Goal: Book appointment/travel/reservation

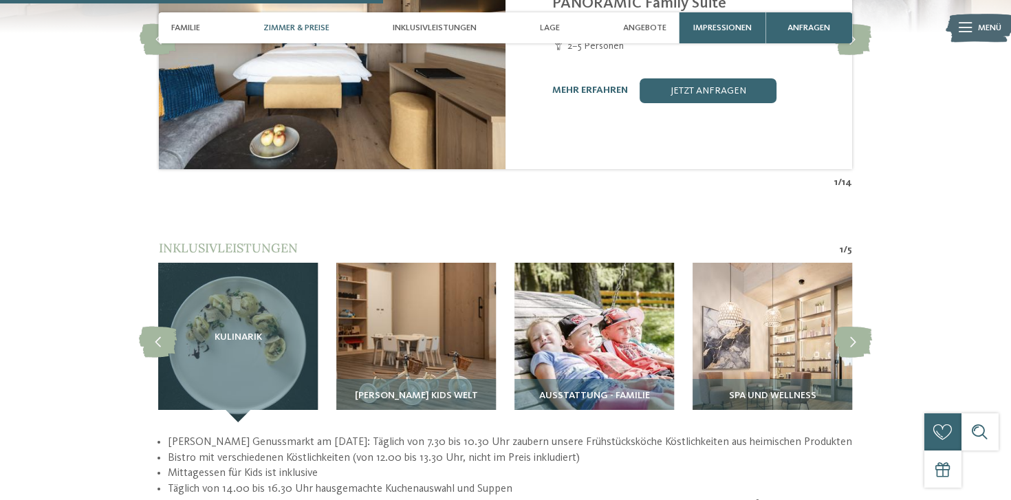
scroll to position [1586, 0]
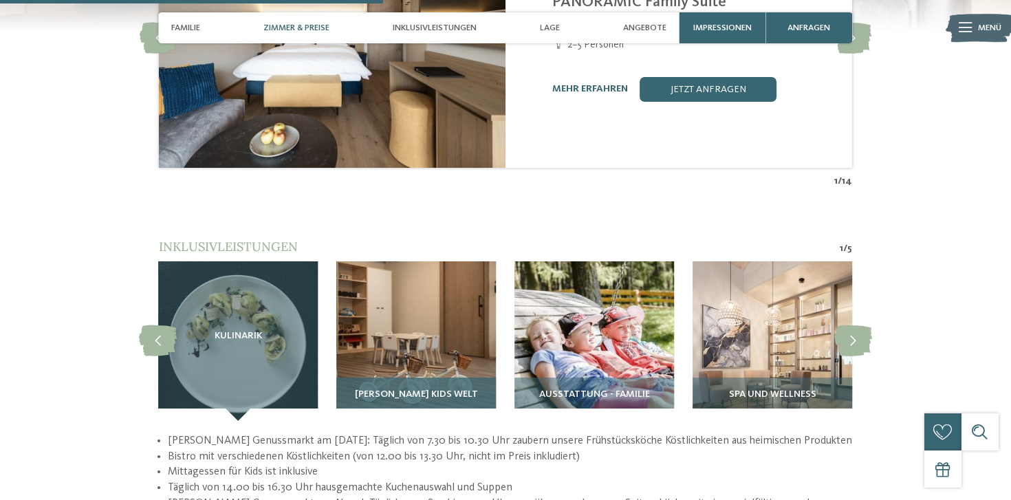
click at [412, 310] on img at bounding box center [416, 341] width 160 height 160
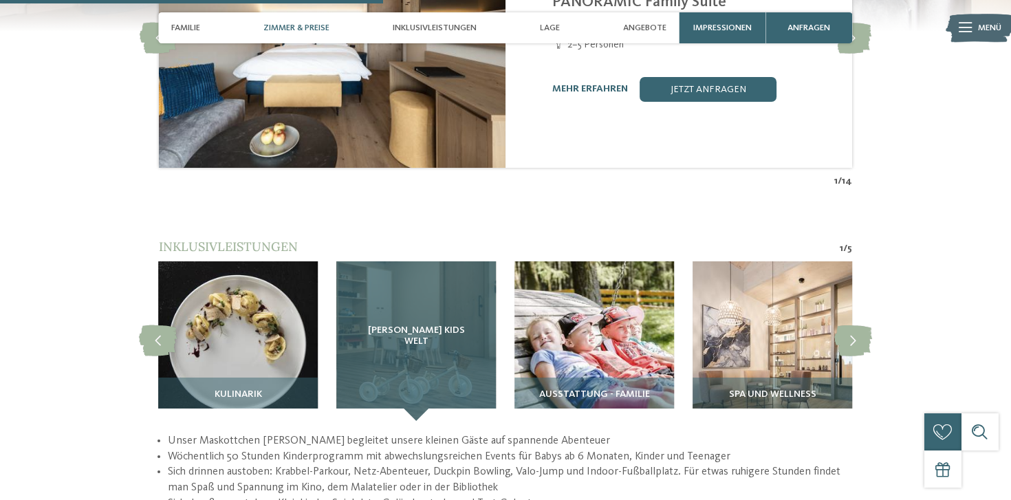
click at [412, 310] on div "GERSTI’s Kids Welt" at bounding box center [416, 341] width 160 height 160
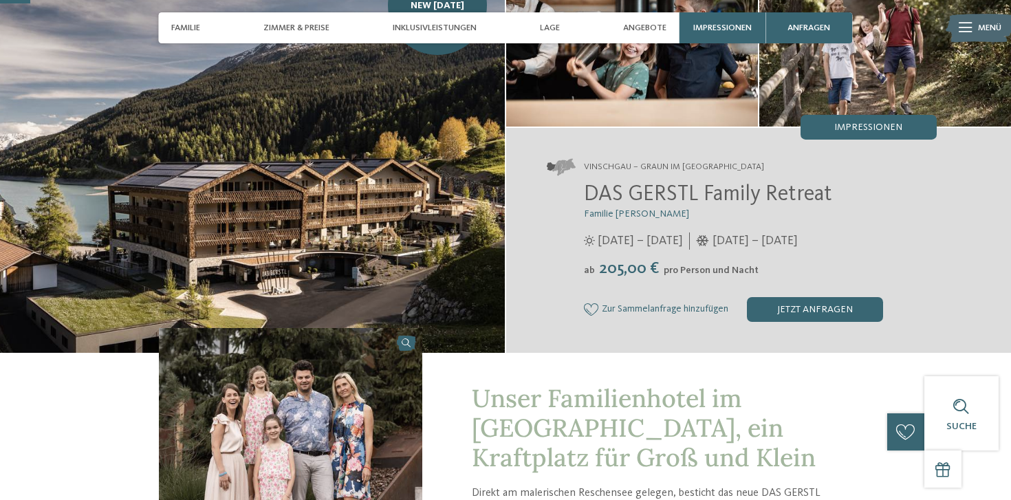
scroll to position [0, 0]
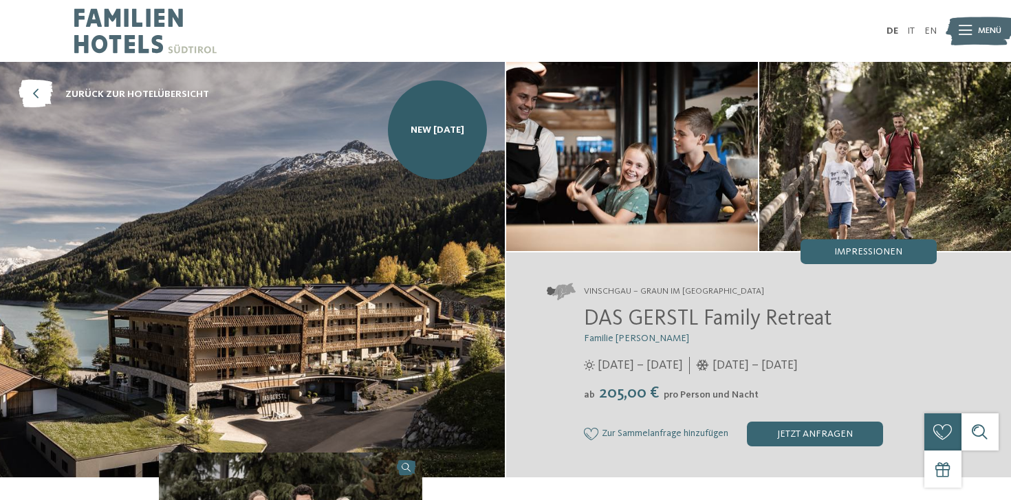
click at [978, 27] on span "Menü" at bounding box center [989, 31] width 23 height 12
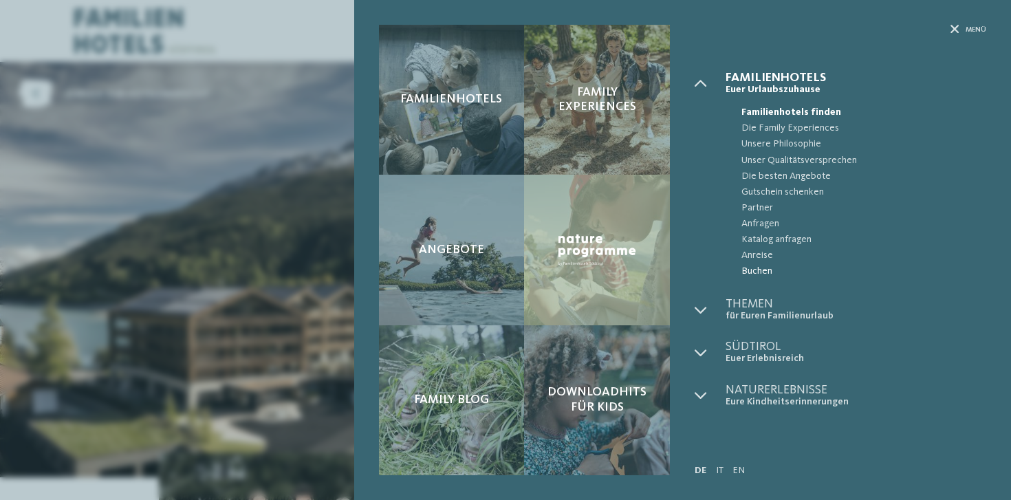
click at [755, 270] on span "Buchen" at bounding box center [864, 271] width 245 height 16
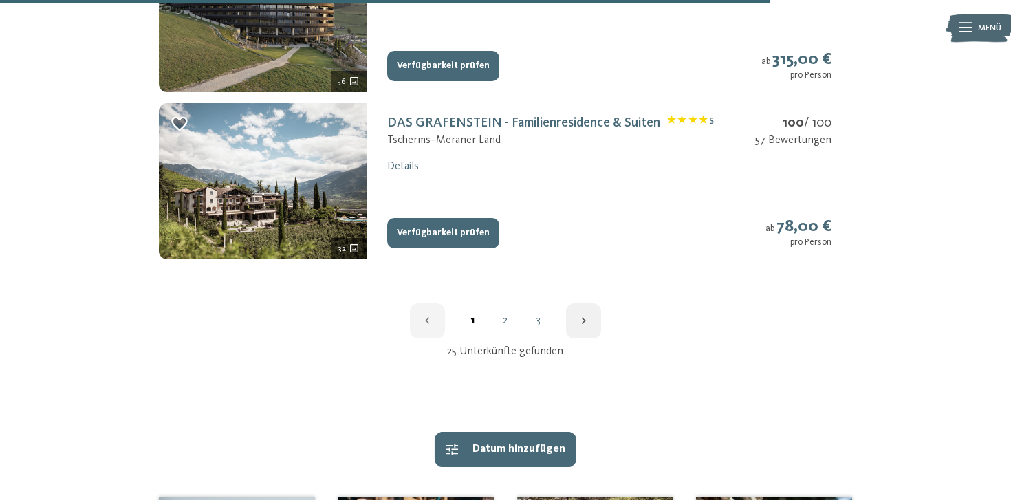
scroll to position [1830, 0]
